Goal: Transaction & Acquisition: Purchase product/service

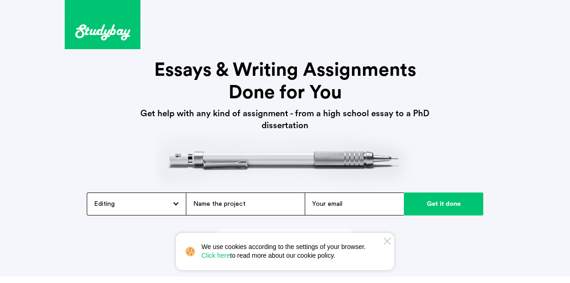
click at [170, 206] on div "Editing Admission / Scholarship Essay Annotated Bibliography Application Essay …" at bounding box center [136, 203] width 99 height 23
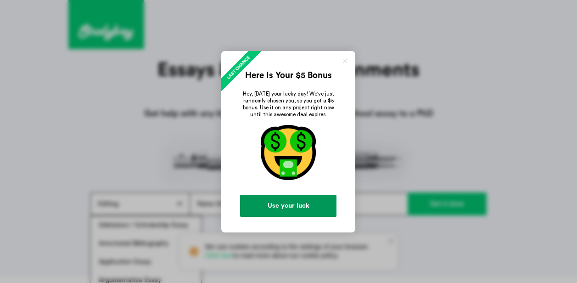
click at [293, 206] on link "Use your luck" at bounding box center [288, 206] width 96 height 22
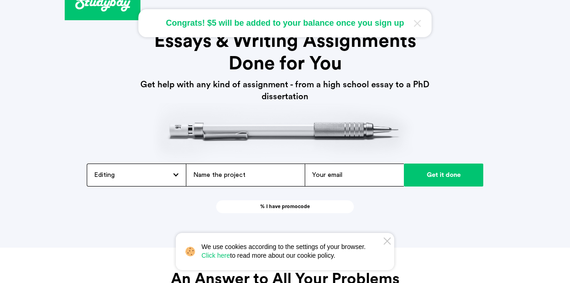
scroll to position [117, 0]
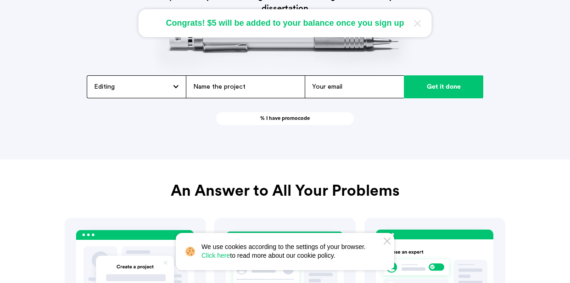
click at [174, 89] on div "Editing Admission / Scholarship Essay Annotated Bibliography Application Essay …" at bounding box center [136, 86] width 99 height 23
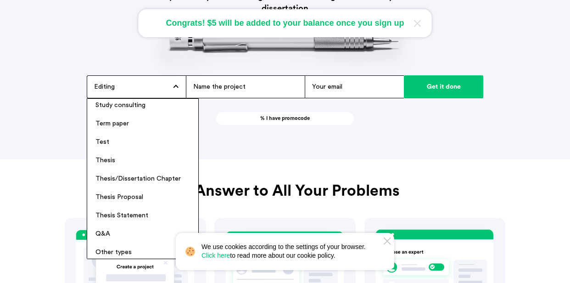
scroll to position [832, 0]
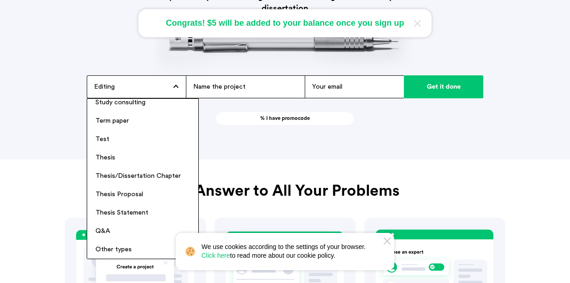
click at [385, 243] on icon at bounding box center [387, 240] width 7 height 7
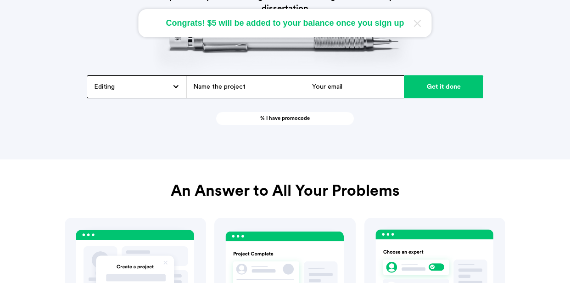
click at [169, 86] on div "Editing Admission / Scholarship Essay Annotated Bibliography Application Essay …" at bounding box center [136, 86] width 99 height 23
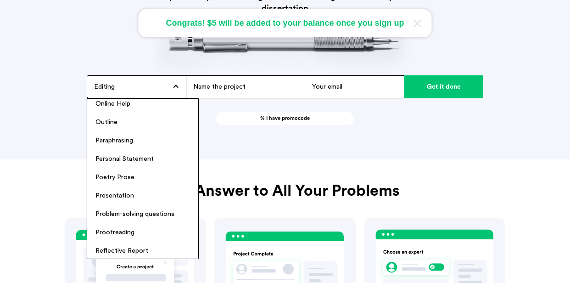
scroll to position [494, 0]
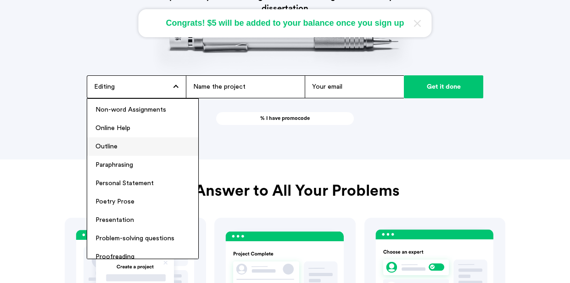
click at [108, 151] on li "Outline" at bounding box center [142, 146] width 111 height 18
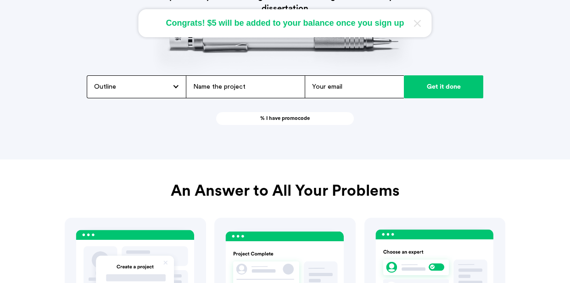
click at [273, 85] on input "text" at bounding box center [245, 86] width 119 height 23
click at [359, 88] on input "email" at bounding box center [354, 86] width 99 height 23
type input "[EMAIL_ADDRESS][DOMAIN_NAME]"
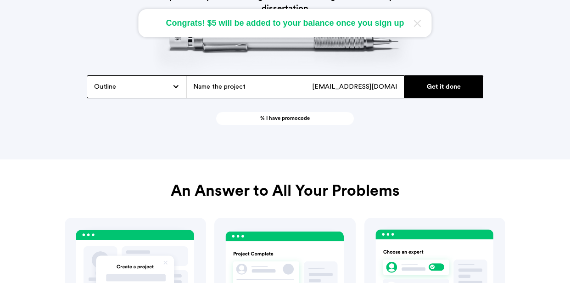
click at [419, 94] on input "Get it done" at bounding box center [443, 86] width 79 height 23
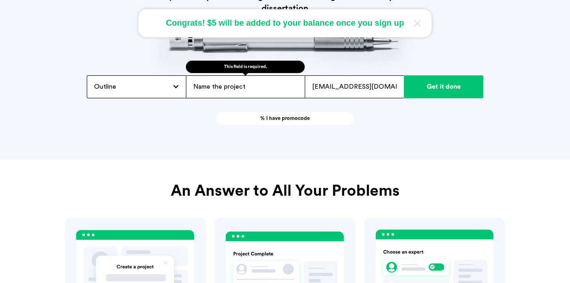
click at [253, 85] on input "text" at bounding box center [245, 86] width 119 height 23
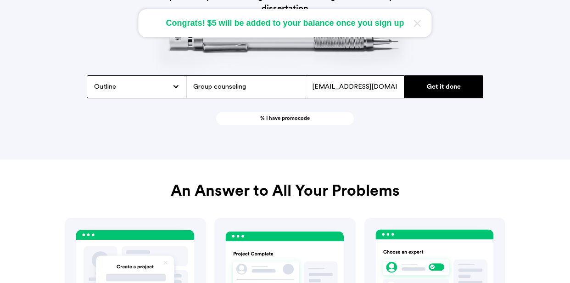
type input "Group counseling"
click at [437, 93] on input "Get it done" at bounding box center [443, 86] width 79 height 23
